Goal: Task Accomplishment & Management: Use online tool/utility

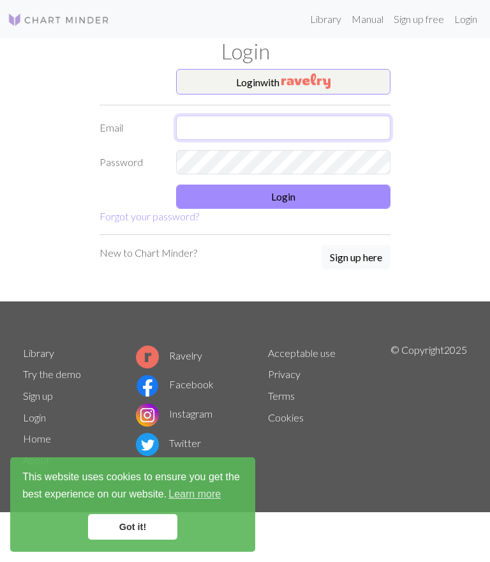
click at [208, 125] on input "text" at bounding box center [283, 128] width 215 height 24
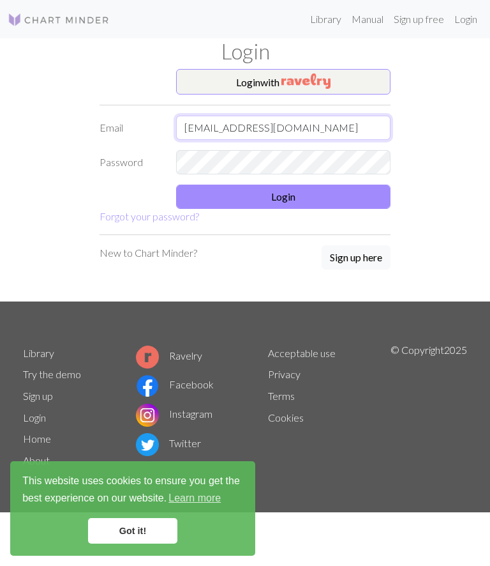
type input "[EMAIL_ADDRESS][DOMAIN_NAME]"
click at [342, 86] on button "Login with" at bounding box center [283, 82] width 215 height 26
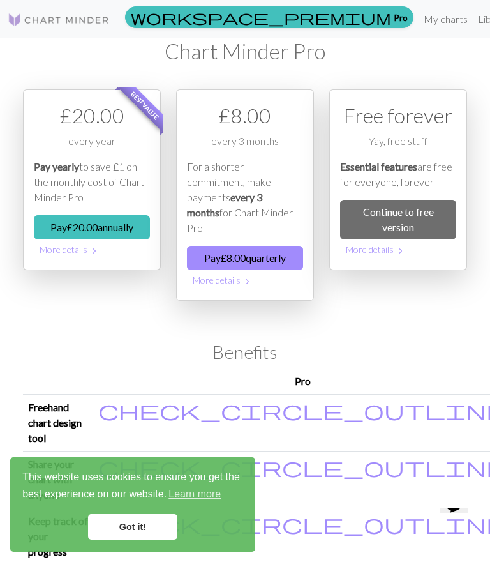
click at [398, 220] on link "Continue to free version" at bounding box center [398, 220] width 116 height 40
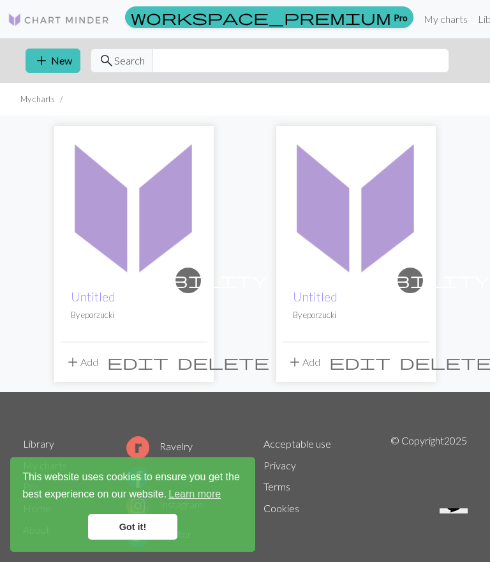
click at [161, 209] on img at bounding box center [134, 205] width 147 height 147
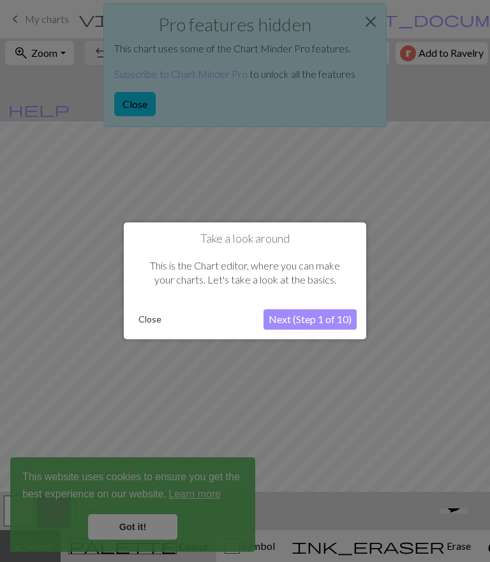
click at [315, 316] on button "Next (Step 1 of 10)" at bounding box center [310, 320] width 93 height 20
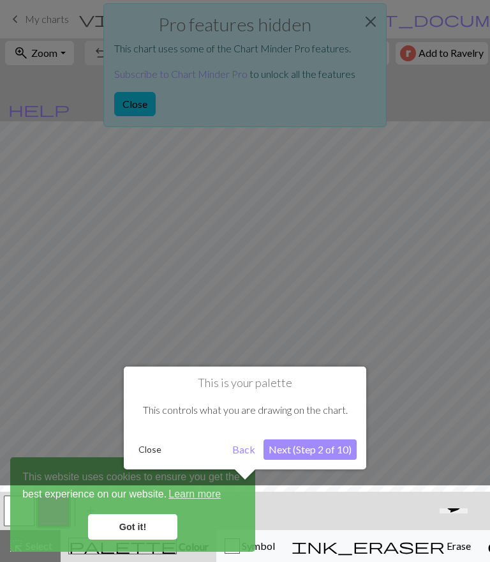
click at [306, 444] on button "Next (Step 2 of 10)" at bounding box center [310, 449] width 93 height 20
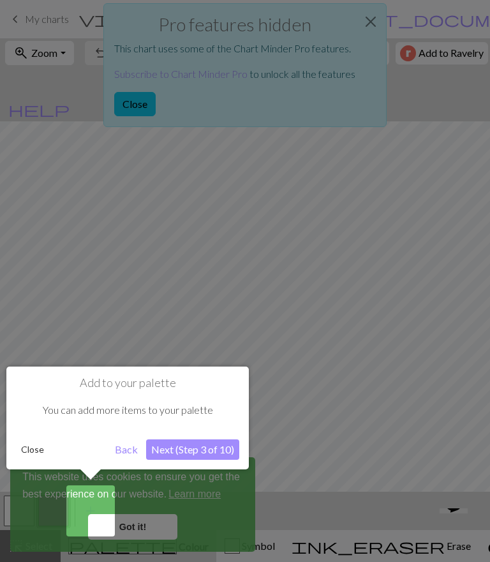
click at [152, 118] on div at bounding box center [245, 281] width 490 height 562
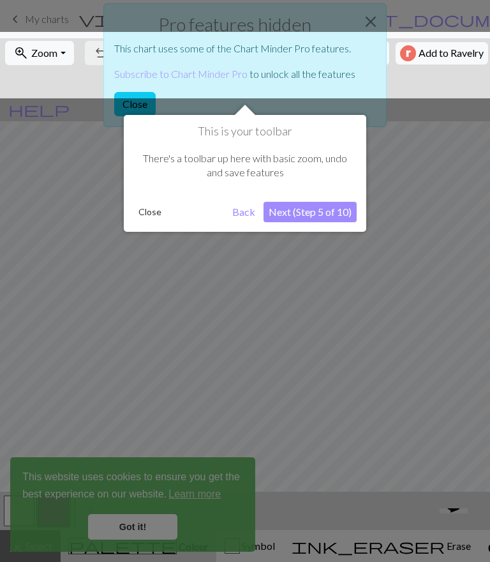
click at [155, 111] on div "This is your toolbar There's a toolbar up here with basic zoom, undo and save f…" at bounding box center [245, 168] width 243 height 127
click at [313, 215] on button "Next (Step 5 of 10)" at bounding box center [310, 212] width 93 height 20
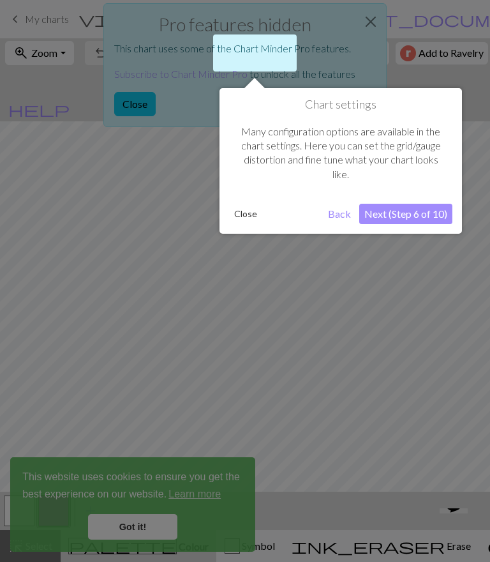
click at [156, 527] on div at bounding box center [245, 281] width 490 height 562
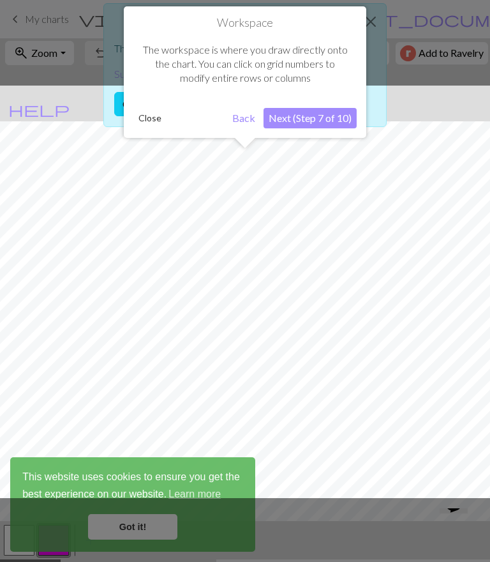
click at [164, 115] on button "Close" at bounding box center [149, 118] width 33 height 19
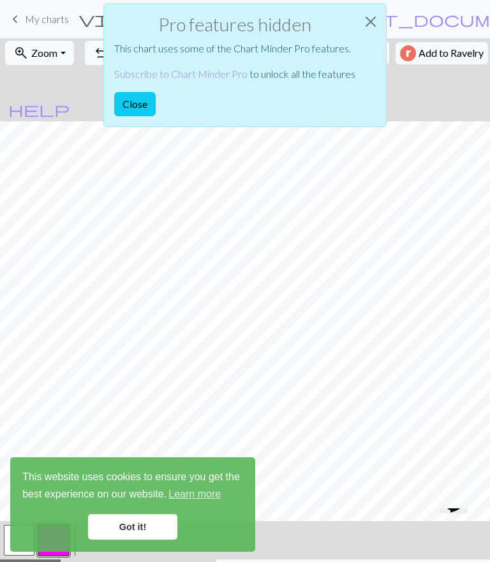
click at [155, 109] on button "Close" at bounding box center [135, 104] width 42 height 24
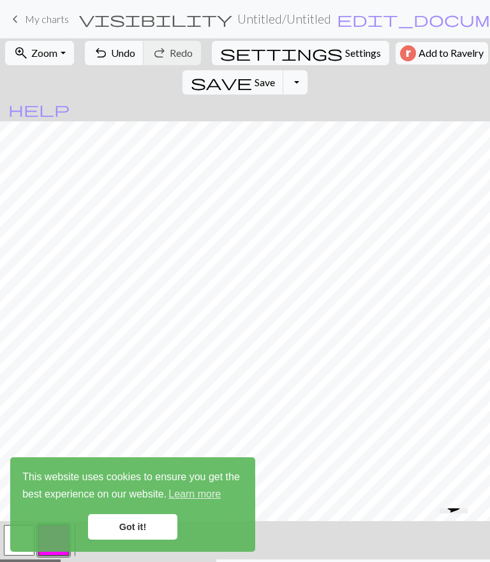
click at [156, 520] on link "Got it!" at bounding box center [132, 527] width 89 height 26
